Goal: Task Accomplishment & Management: Manage account settings

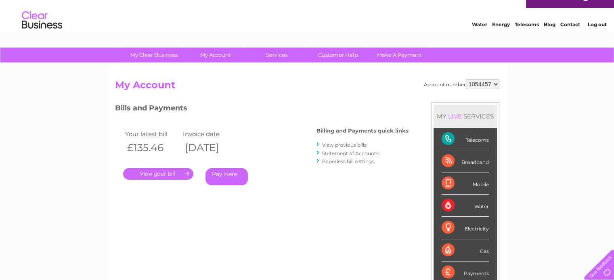
click at [523, 21] on li "Telecoms" at bounding box center [526, 23] width 24 height 8
click at [525, 24] on link "Telecoms" at bounding box center [526, 24] width 24 height 6
click at [460, 149] on div "Telecoms" at bounding box center [464, 139] width 47 height 22
click at [444, 136] on div "Telecoms" at bounding box center [464, 139] width 47 height 22
click at [355, 144] on link "View previous bills" at bounding box center [344, 145] width 44 height 6
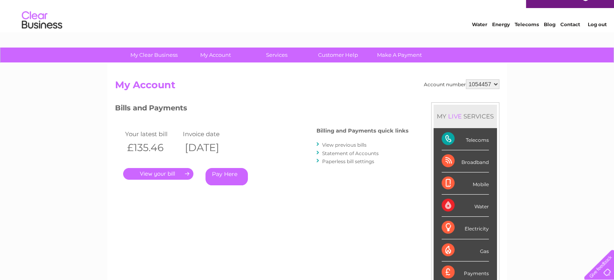
click at [355, 144] on link "View previous bills" at bounding box center [344, 145] width 44 height 6
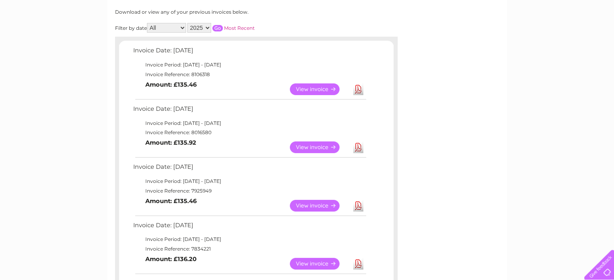
scroll to position [121, 0]
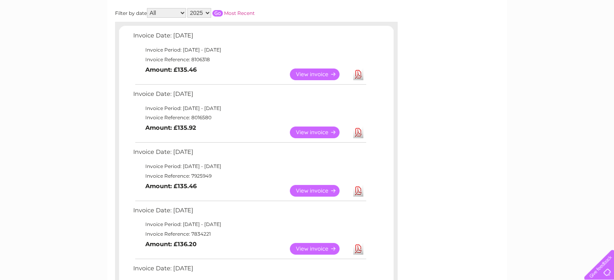
click at [311, 245] on link "View" at bounding box center [319, 249] width 59 height 12
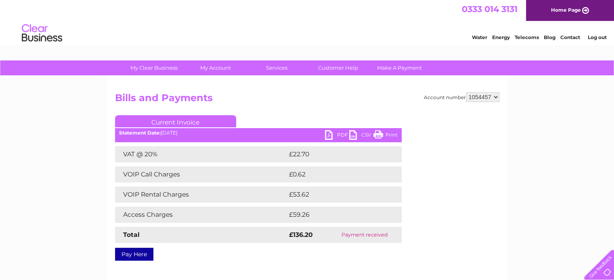
click at [387, 133] on link "Print" at bounding box center [385, 136] width 24 height 12
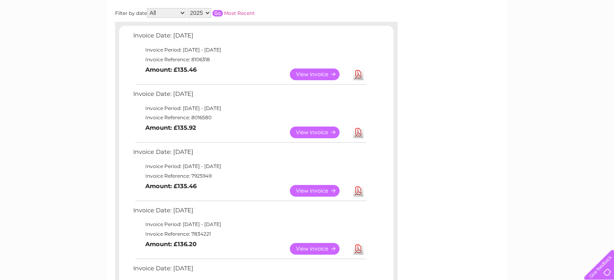
click at [308, 191] on link "View" at bounding box center [319, 191] width 59 height 12
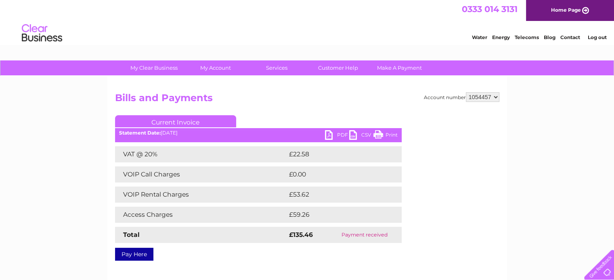
click at [391, 137] on link "Print" at bounding box center [385, 136] width 24 height 12
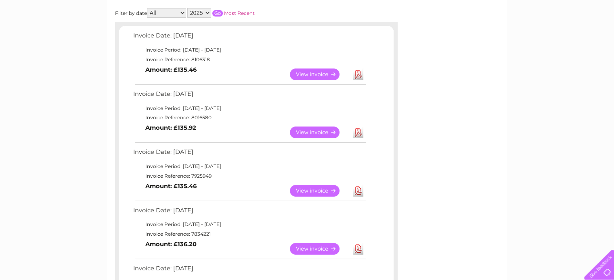
click at [303, 132] on link "View" at bounding box center [319, 133] width 59 height 12
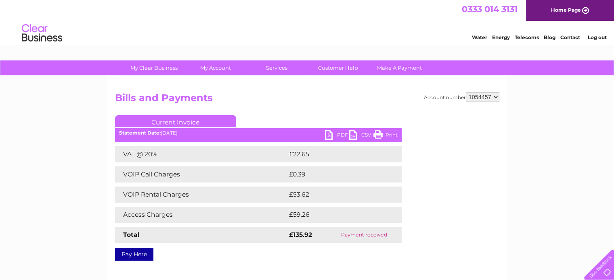
click at [389, 134] on link "Print" at bounding box center [385, 136] width 24 height 12
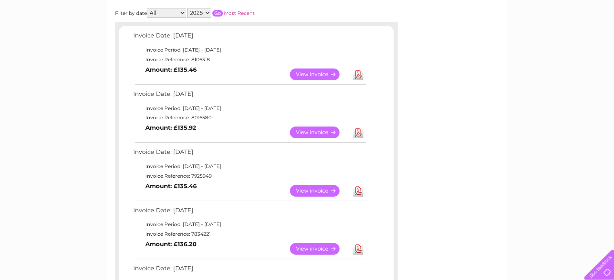
click at [320, 130] on link "View" at bounding box center [319, 133] width 59 height 12
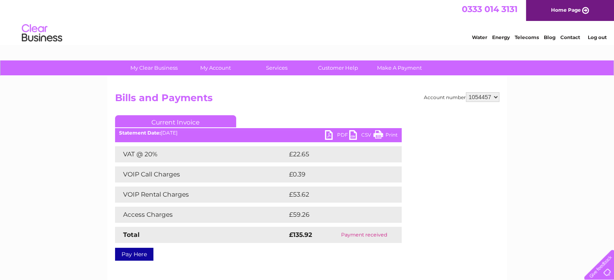
click at [384, 133] on link "Print" at bounding box center [385, 136] width 24 height 12
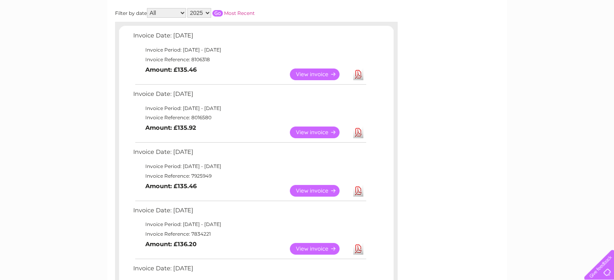
click at [306, 71] on link "View" at bounding box center [319, 75] width 59 height 12
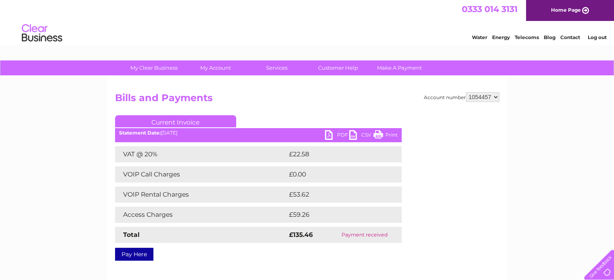
click at [389, 134] on link "Print" at bounding box center [385, 136] width 24 height 12
